Goal: Ask a question: Seek information or help from site administrators or community

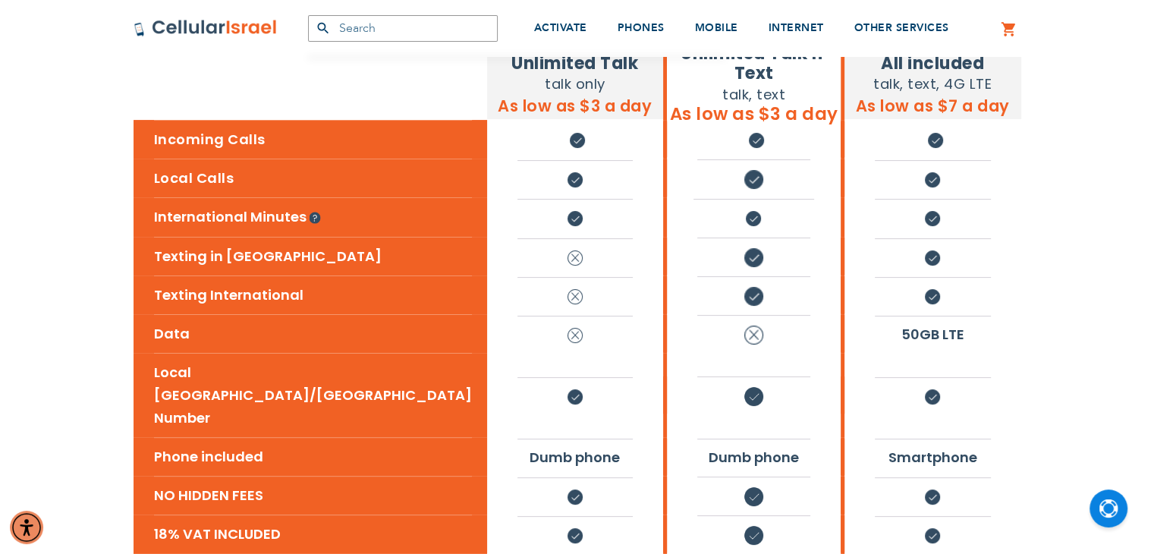
scroll to position [341, 0]
click at [1102, 504] on img "Open Chat" at bounding box center [1108, 508] width 19 height 19
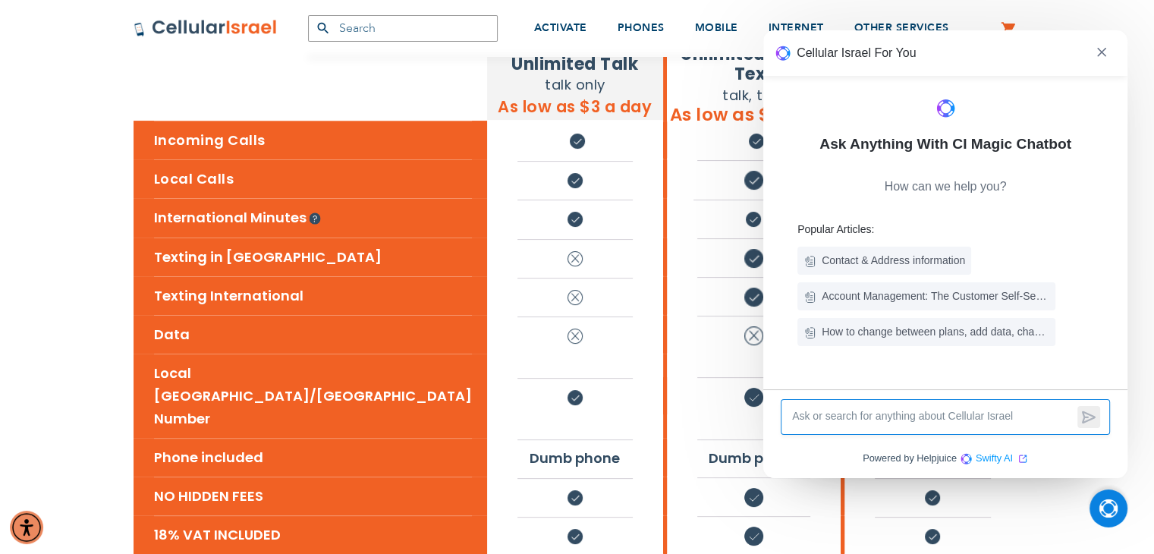
click at [922, 416] on textarea at bounding box center [931, 416] width 283 height 17
type textarea "Give me an overview of what you do"
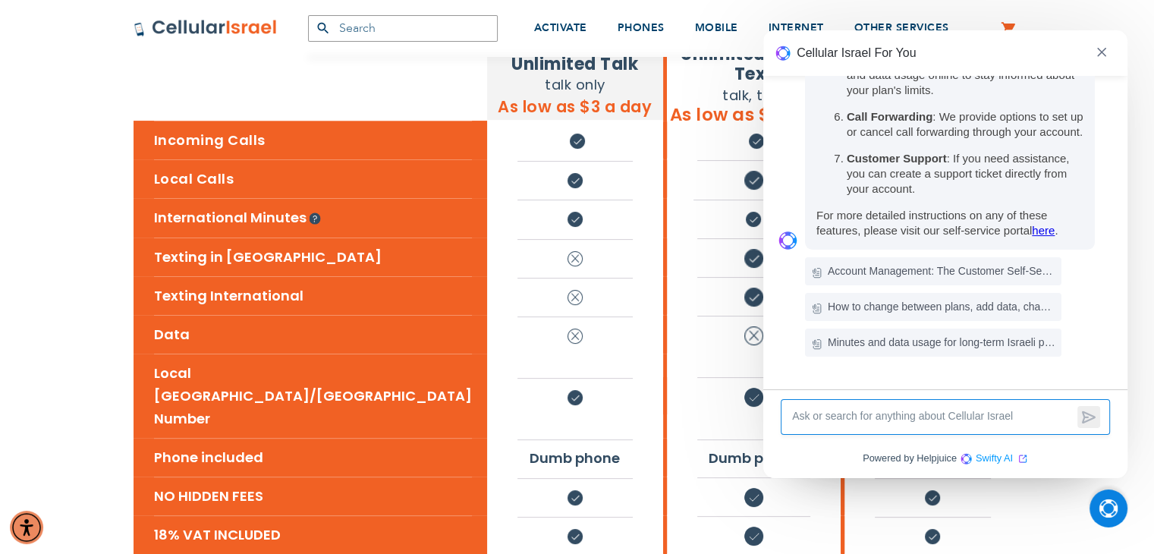
scroll to position [440, 0]
click at [907, 416] on textarea at bounding box center [931, 416] width 283 height 17
type textarea "you don't sell phones?"
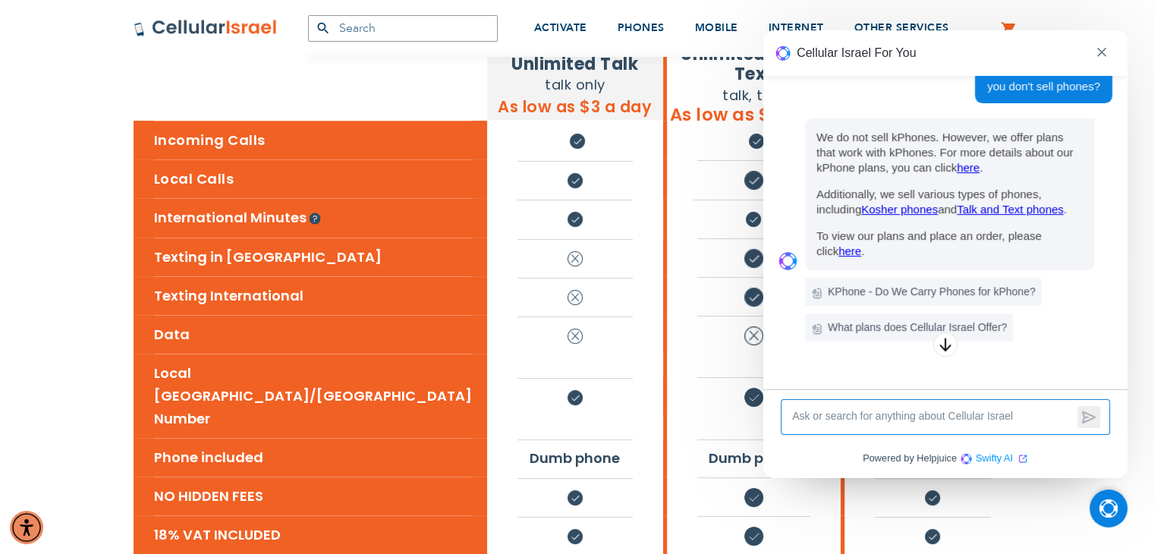
scroll to position [620, 0]
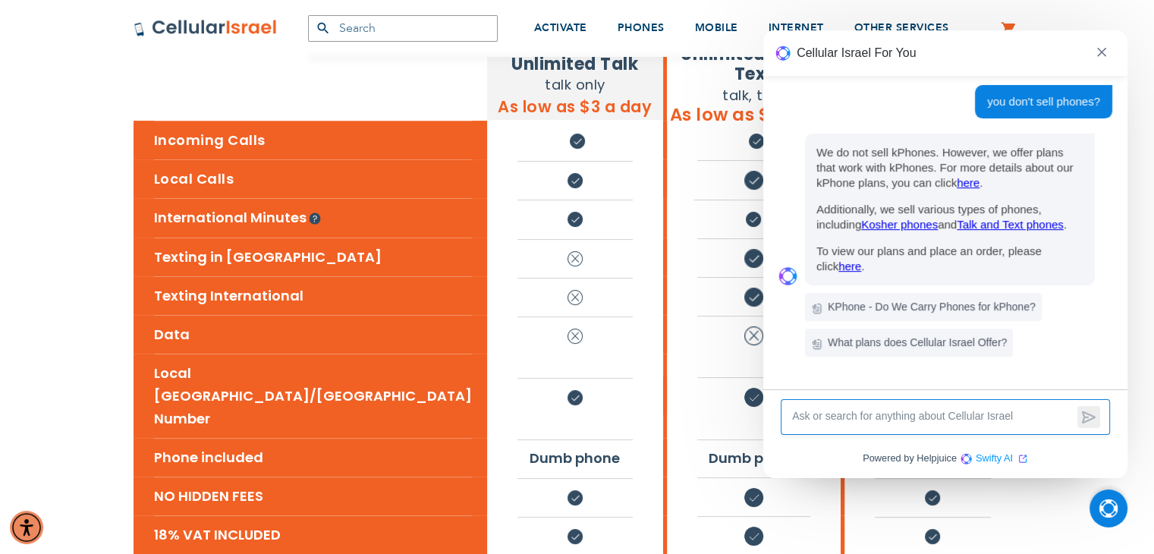
click at [904, 412] on textarea at bounding box center [931, 416] width 283 height 17
type textarea "y"
type textarea "i thought you sell phones?"
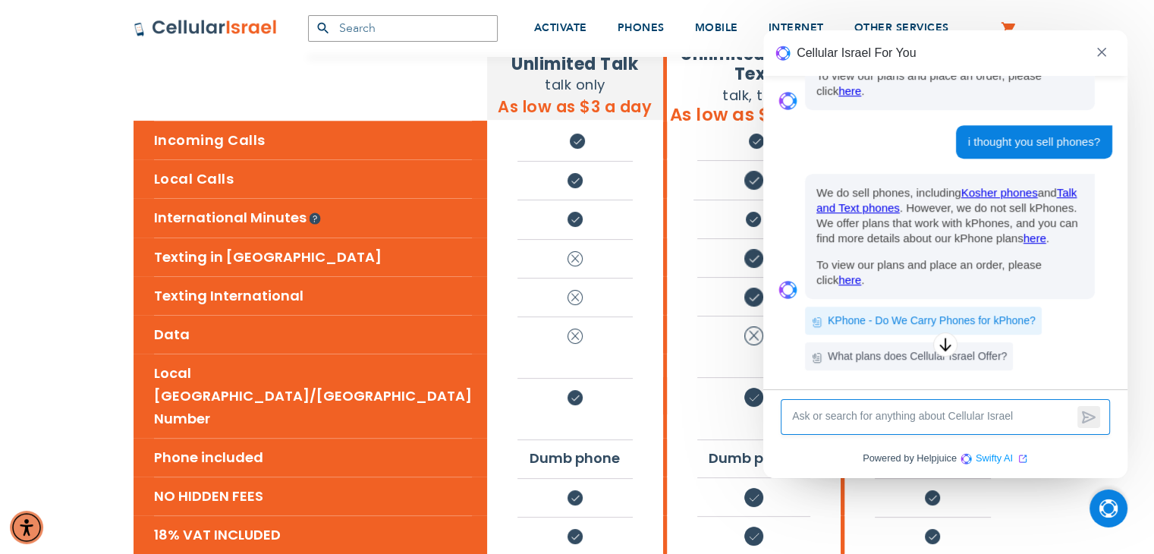
scroll to position [773, 0]
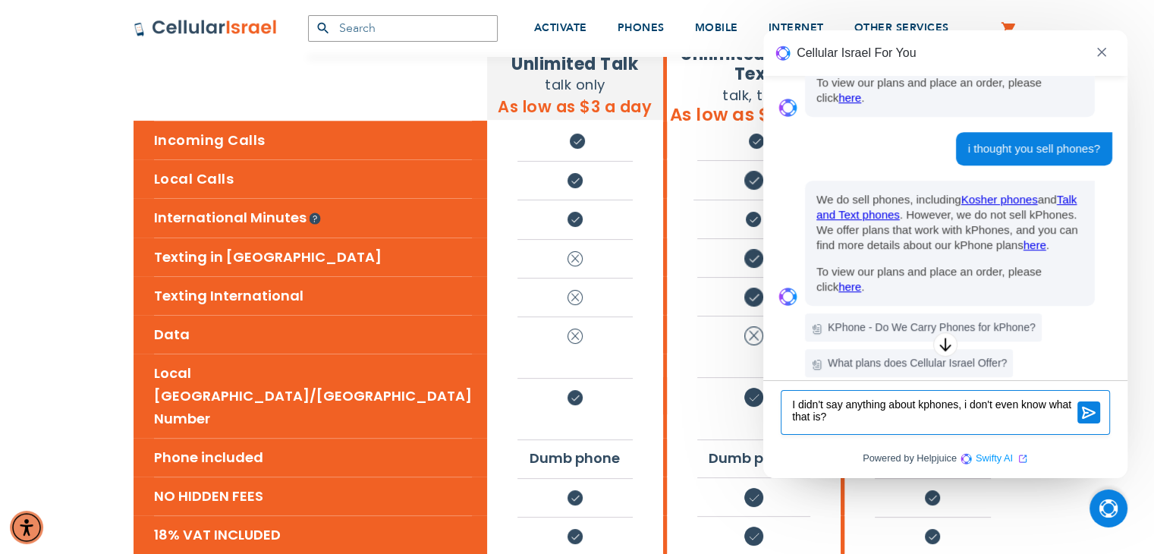
type textarea "I didn't say anything about kphones, i don't even know what that is"
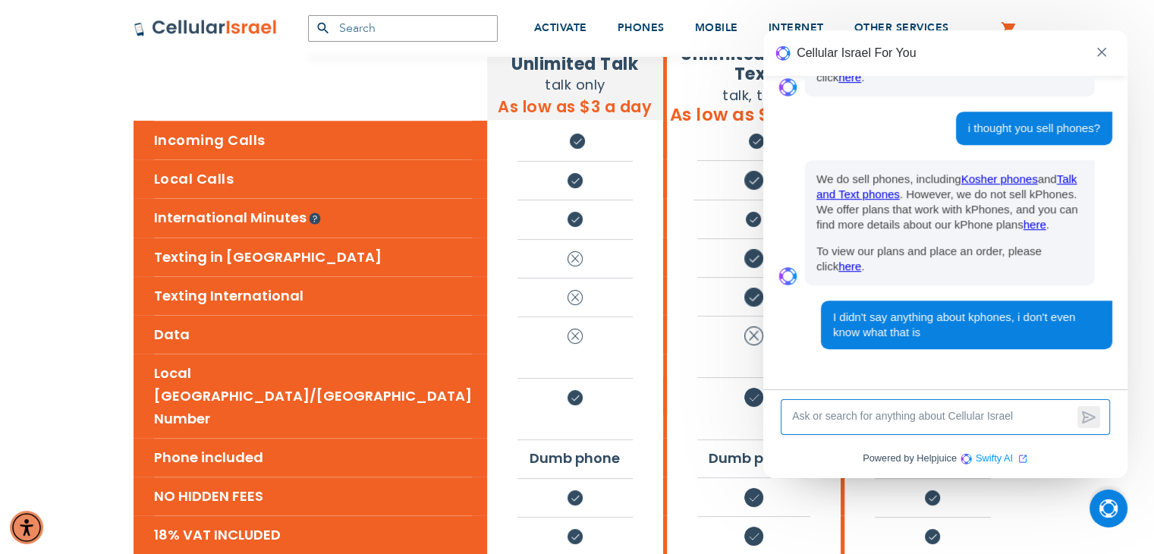
scroll to position [855, 0]
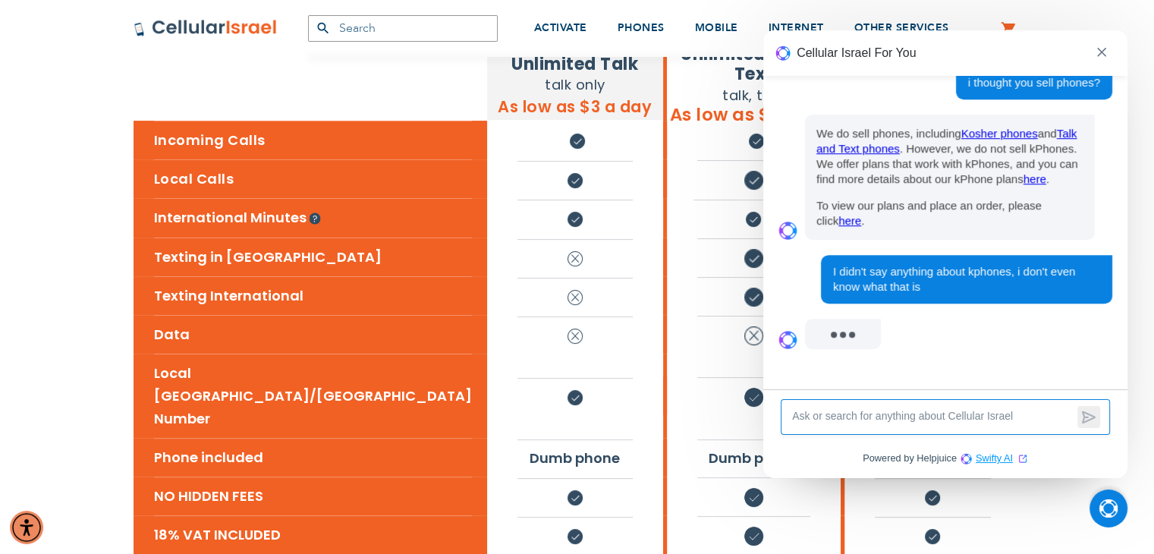
click at [979, 456] on span "Swifty AI" at bounding box center [994, 458] width 37 height 12
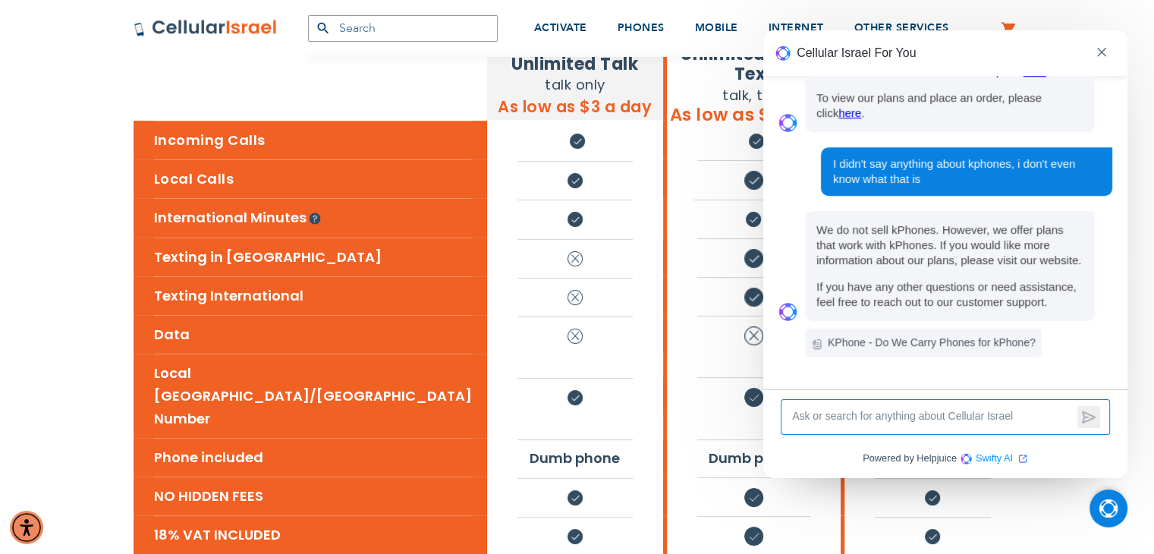
scroll to position [962, 0]
click at [907, 410] on textarea at bounding box center [931, 416] width 283 height 17
type textarea "what is a kphone?"
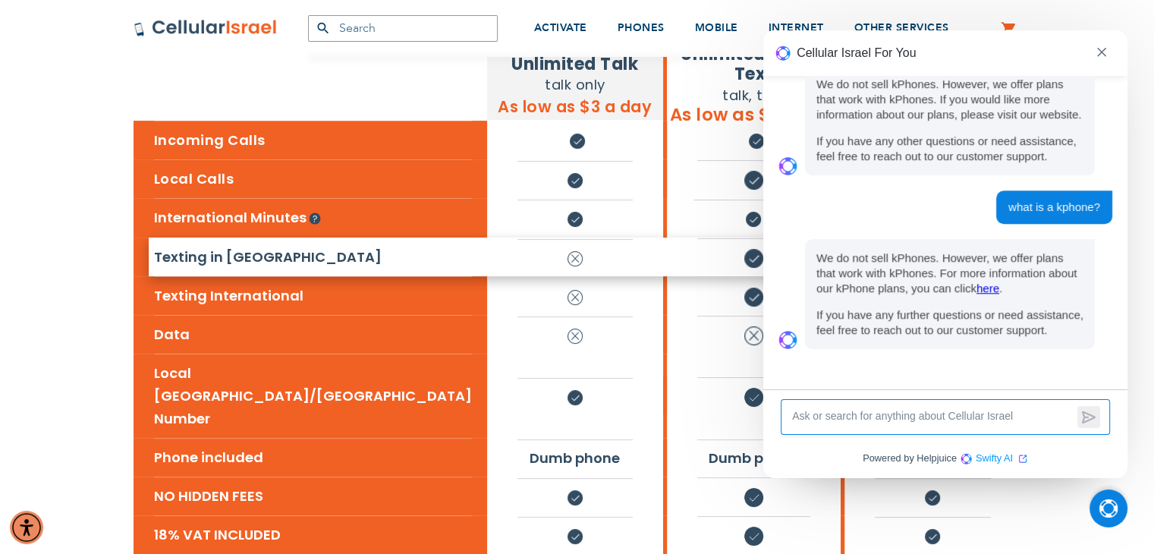
scroll to position [1136, 0]
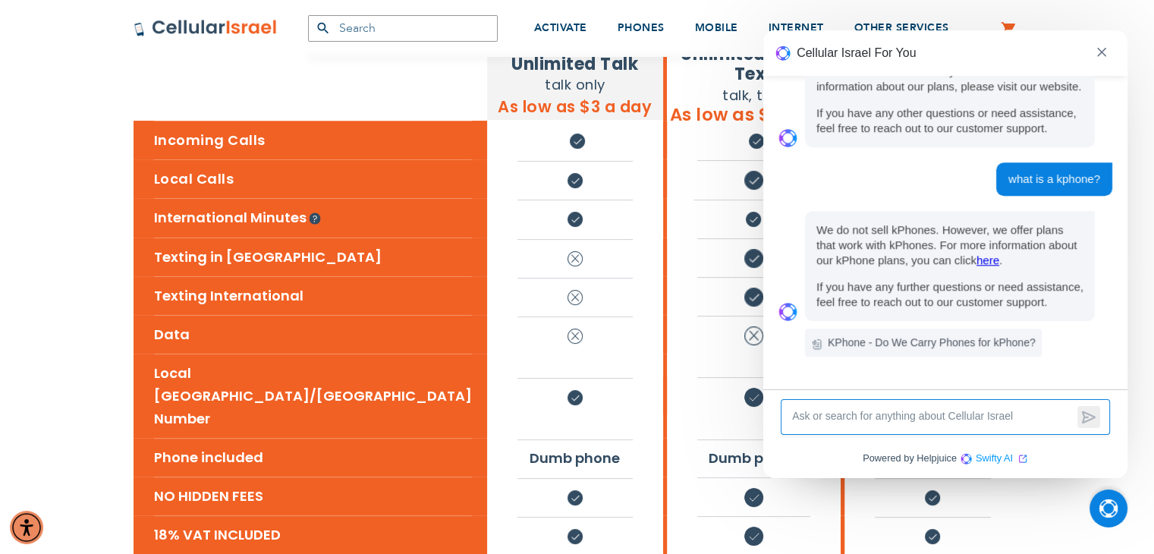
click at [59, 162] on div "Unlimited Talk talk only As low as $3 a day Recommended Unlimited Talk n' Text …" at bounding box center [576, 346] width 1131 height 828
click at [1095, 57] on span at bounding box center [1101, 53] width 21 height 28
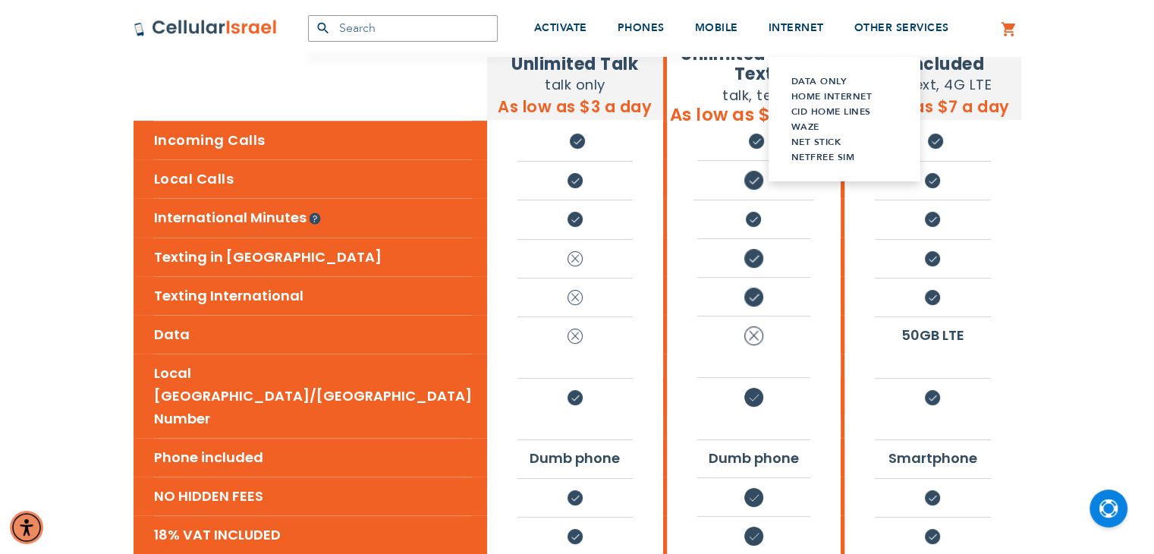
click at [815, 86] on link "Data Only" at bounding box center [844, 81] width 106 height 15
